Goal: Navigation & Orientation: Find specific page/section

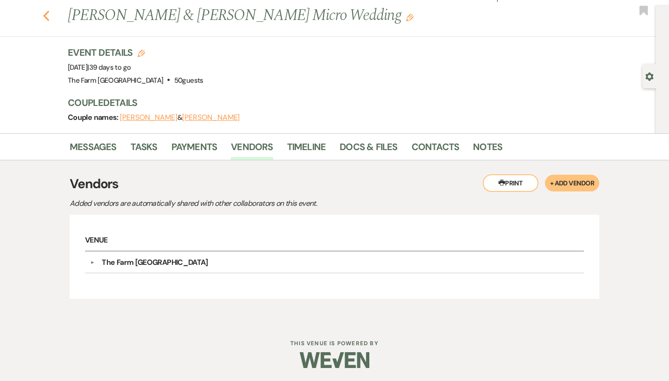
click at [48, 18] on icon "Previous" at bounding box center [46, 15] width 7 height 11
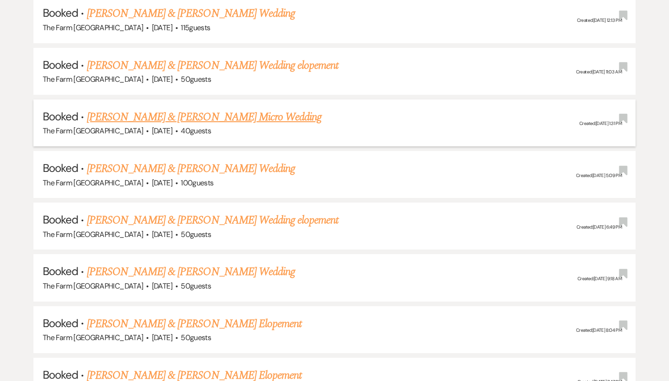
scroll to position [529, 0]
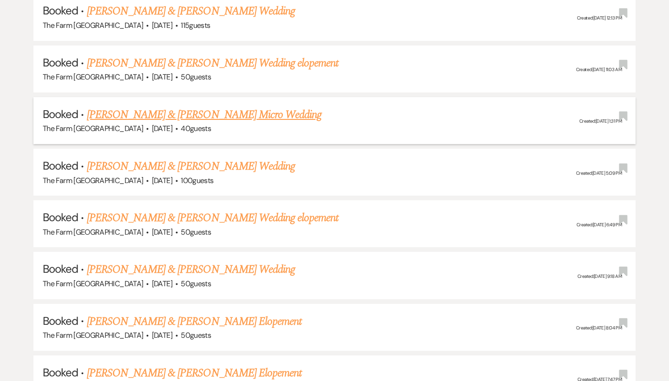
click at [234, 112] on link "[PERSON_NAME] & [PERSON_NAME] Micro Wedding" at bounding box center [204, 114] width 235 height 17
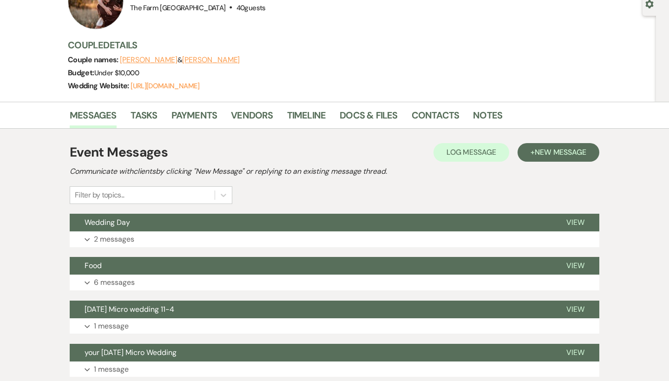
scroll to position [94, 0]
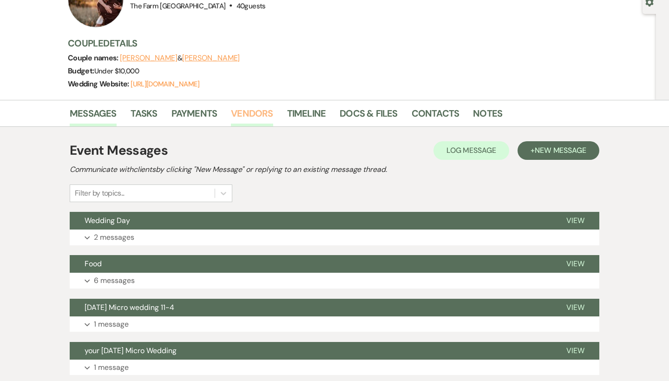
click at [259, 109] on link "Vendors" at bounding box center [252, 116] width 42 height 20
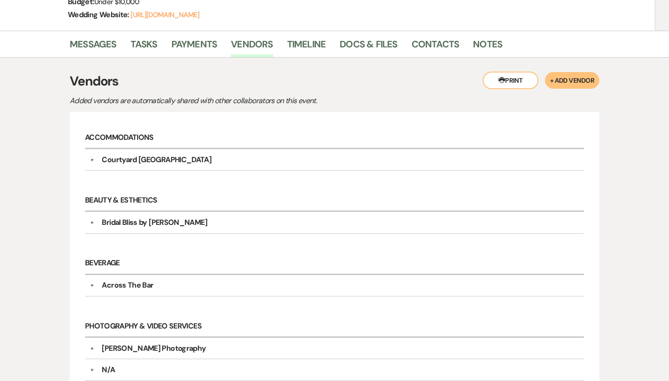
scroll to position [162, 0]
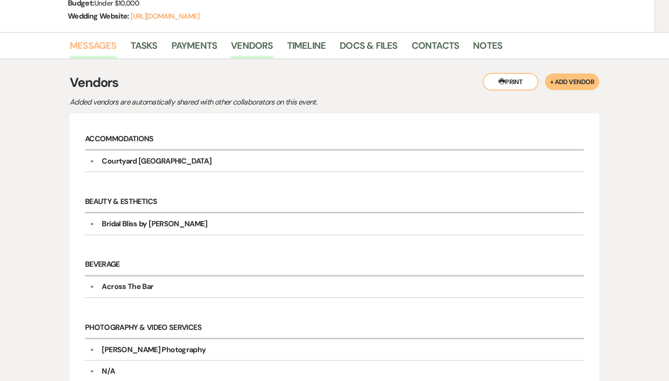
click at [88, 41] on link "Messages" at bounding box center [93, 48] width 47 height 20
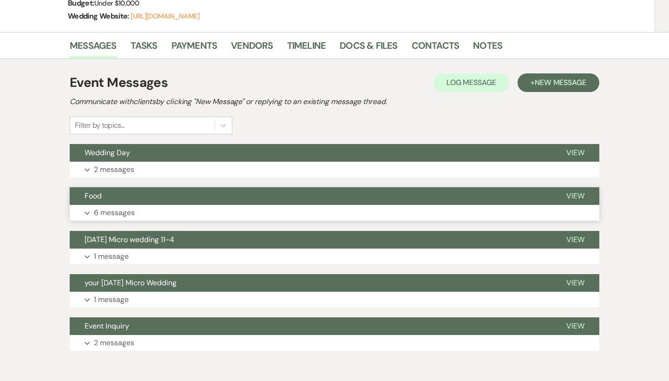
click at [104, 208] on p "6 messages" at bounding box center [114, 213] width 41 height 12
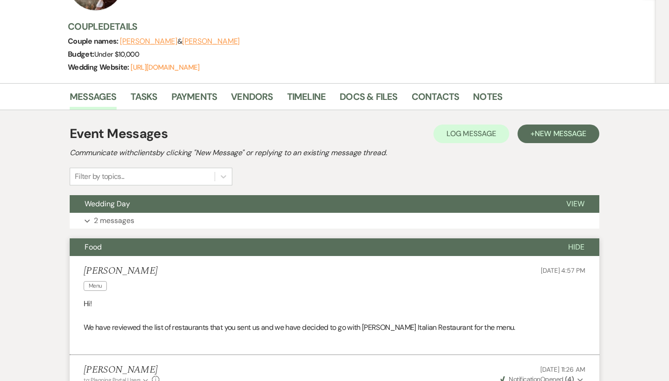
scroll to position [112, 0]
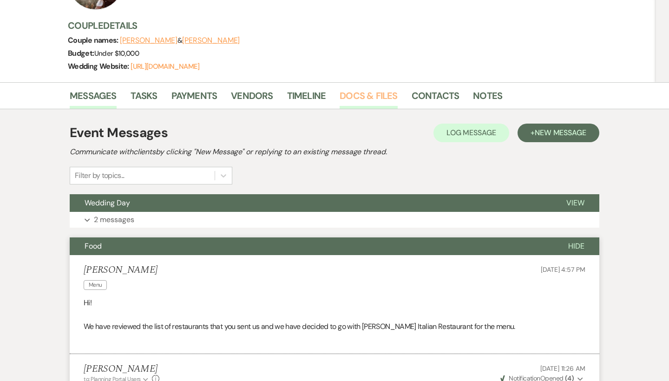
click at [378, 100] on link "Docs & Files" at bounding box center [369, 98] width 58 height 20
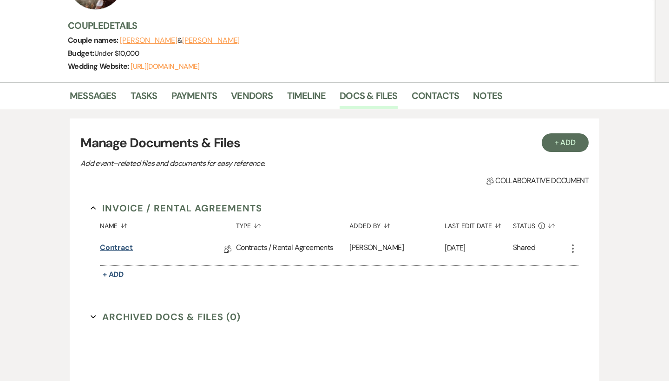
click at [122, 251] on link "Contract" at bounding box center [116, 249] width 33 height 14
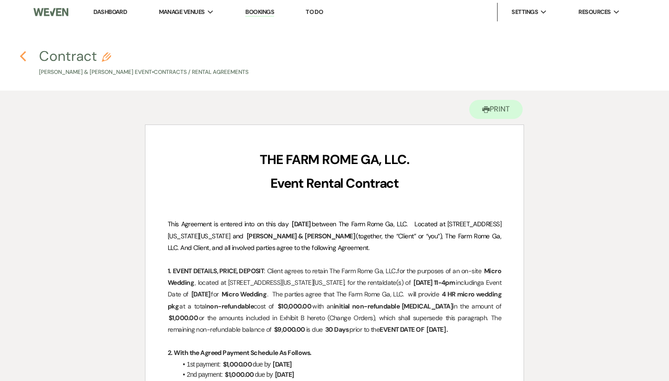
click at [21, 56] on use "button" at bounding box center [23, 56] width 6 height 10
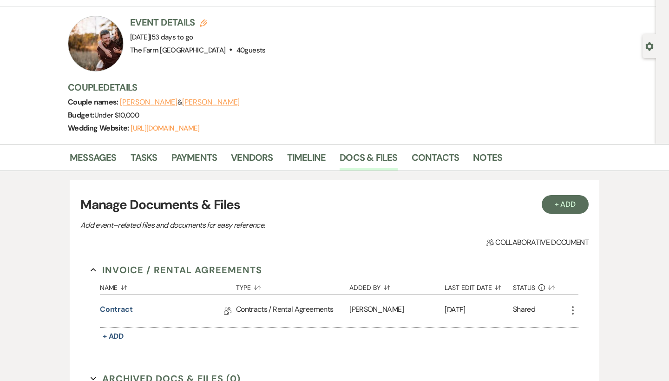
scroll to position [45, 0]
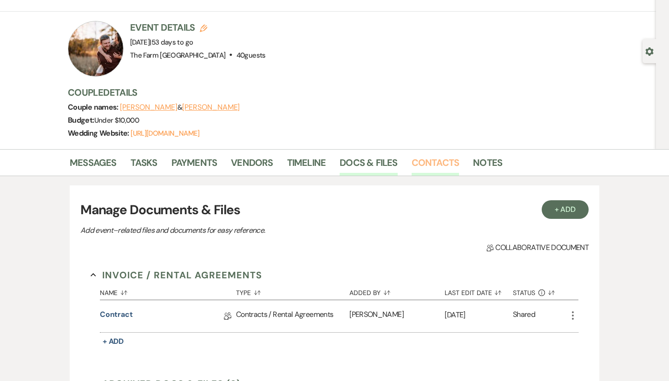
click at [446, 163] on link "Contacts" at bounding box center [436, 165] width 48 height 20
